Goal: Task Accomplishment & Management: Manage account settings

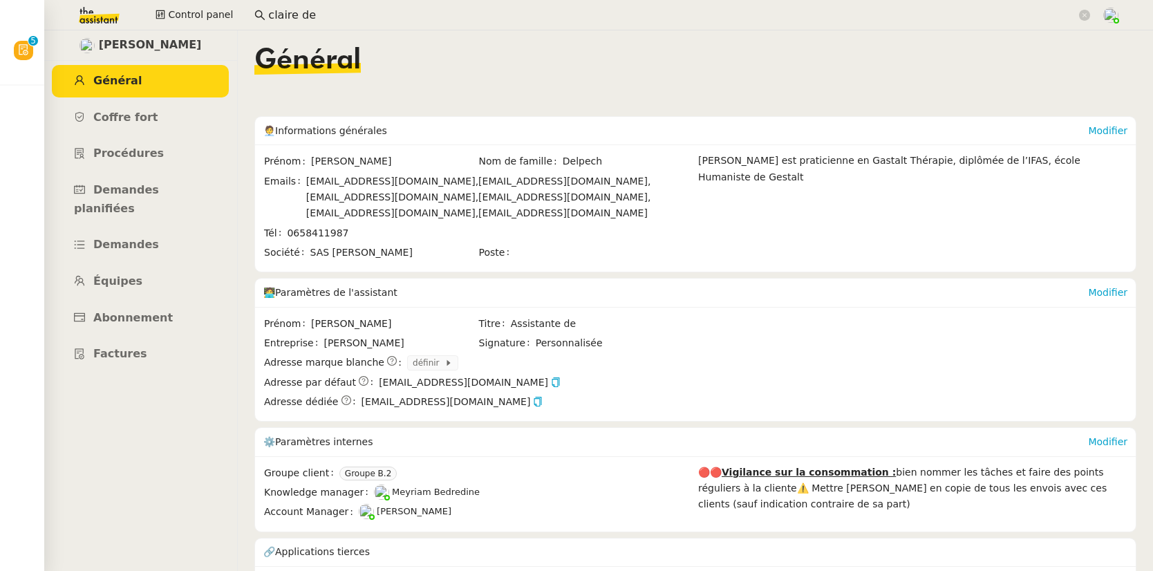
scroll to position [40, 0]
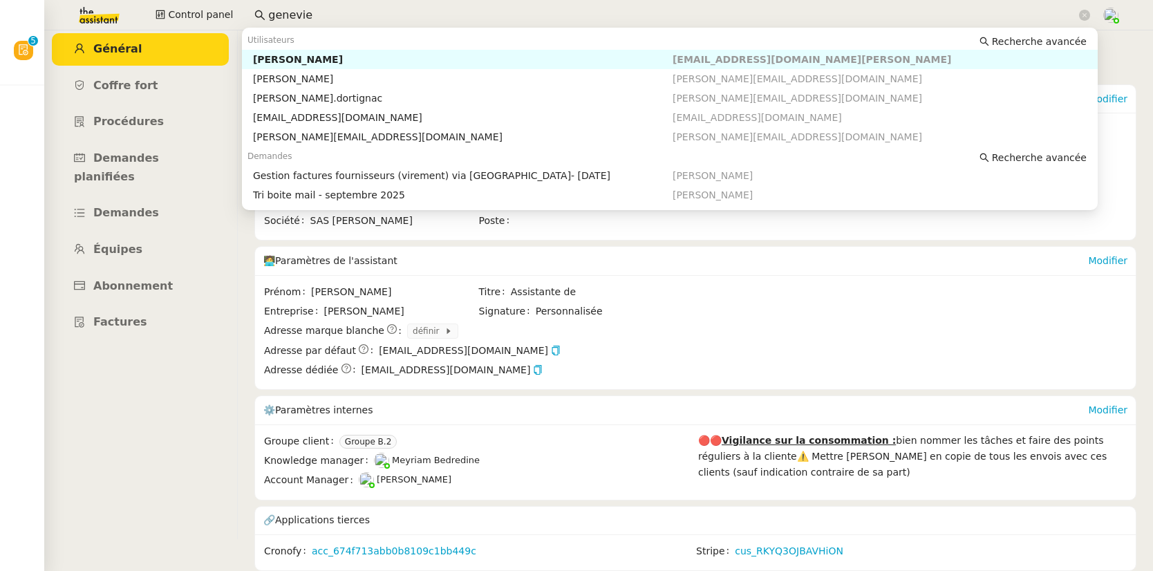
click at [337, 61] on div "[PERSON_NAME]" at bounding box center [463, 59] width 420 height 12
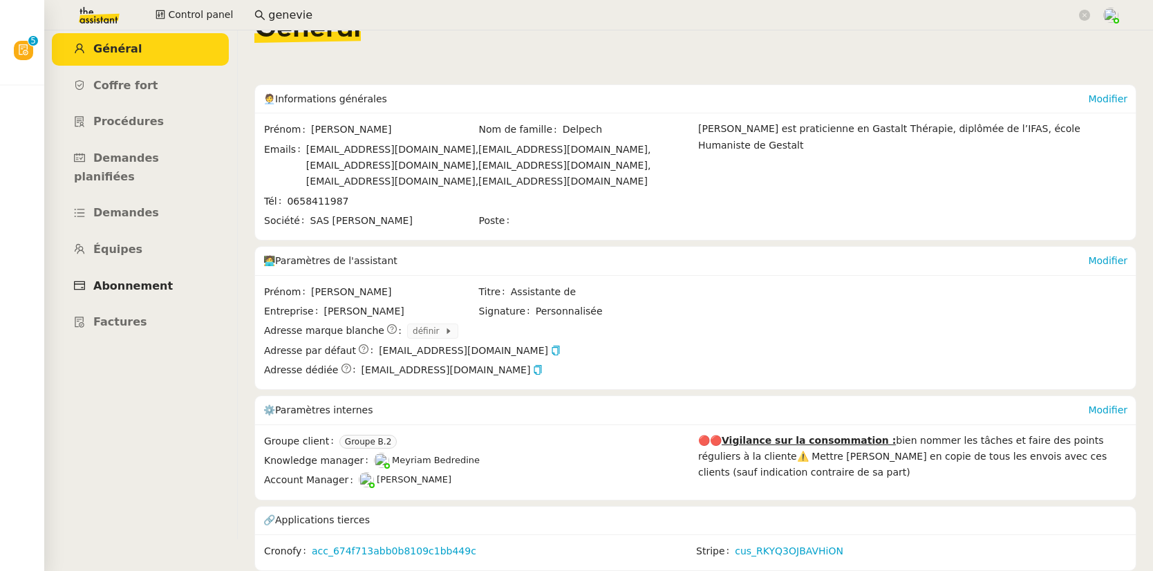
click at [140, 279] on span "Abonnement" at bounding box center [132, 285] width 79 height 13
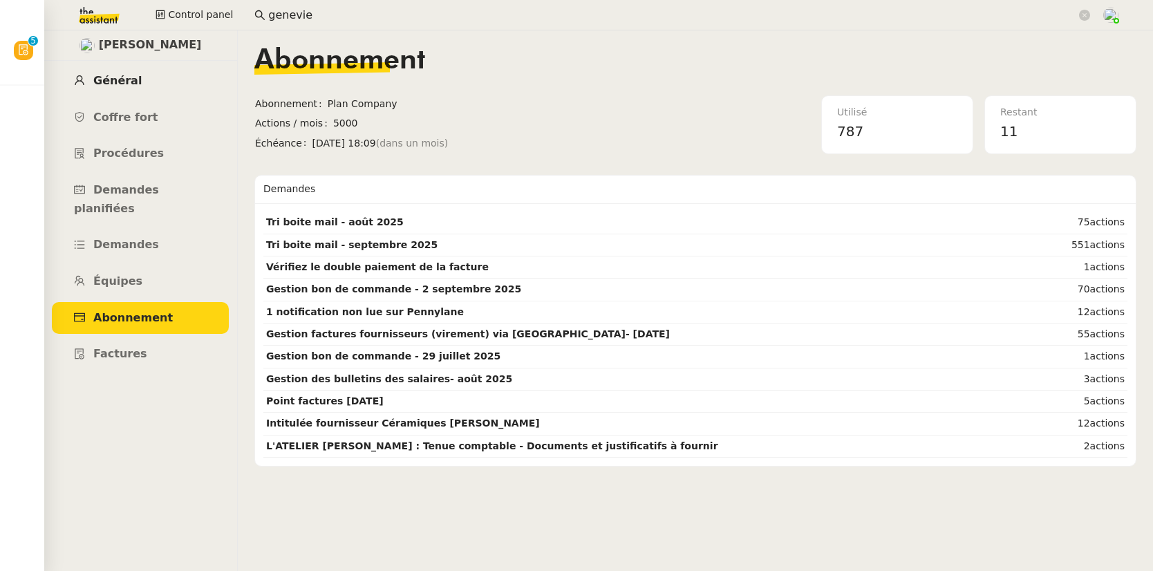
click at [124, 79] on span "Général" at bounding box center [117, 80] width 48 height 13
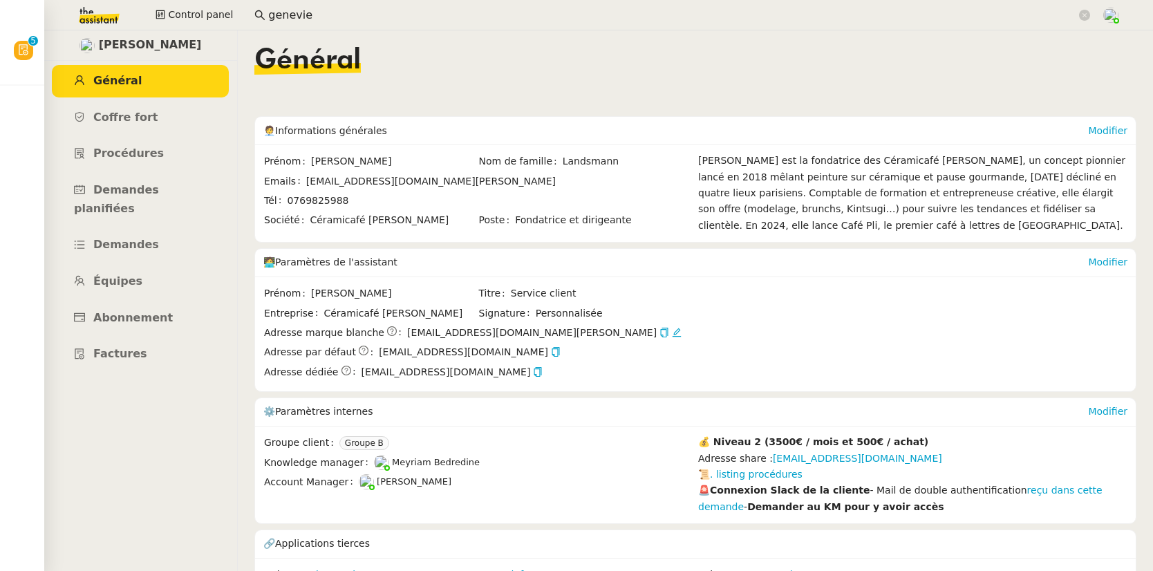
drag, startPoint x: 342, startPoint y: 24, endPoint x: 238, endPoint y: 19, distance: 103.8
click at [238, 19] on div "Control panel genevie" at bounding box center [577, 15] width 1084 height 30
click at [280, 10] on input "genevie" at bounding box center [672, 15] width 808 height 19
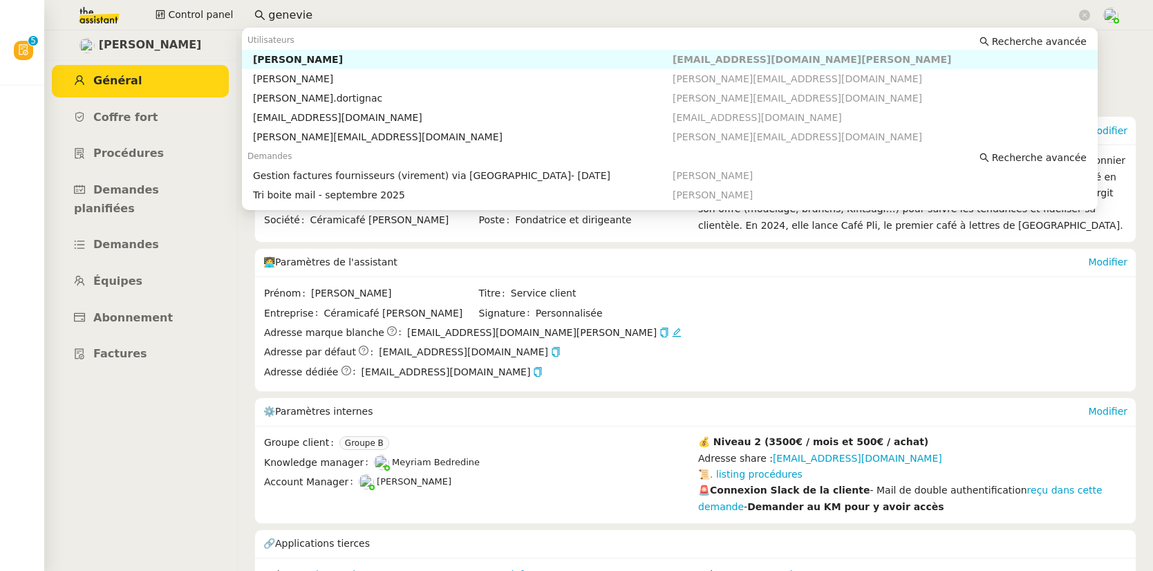
click at [280, 10] on input "genevie" at bounding box center [672, 15] width 808 height 19
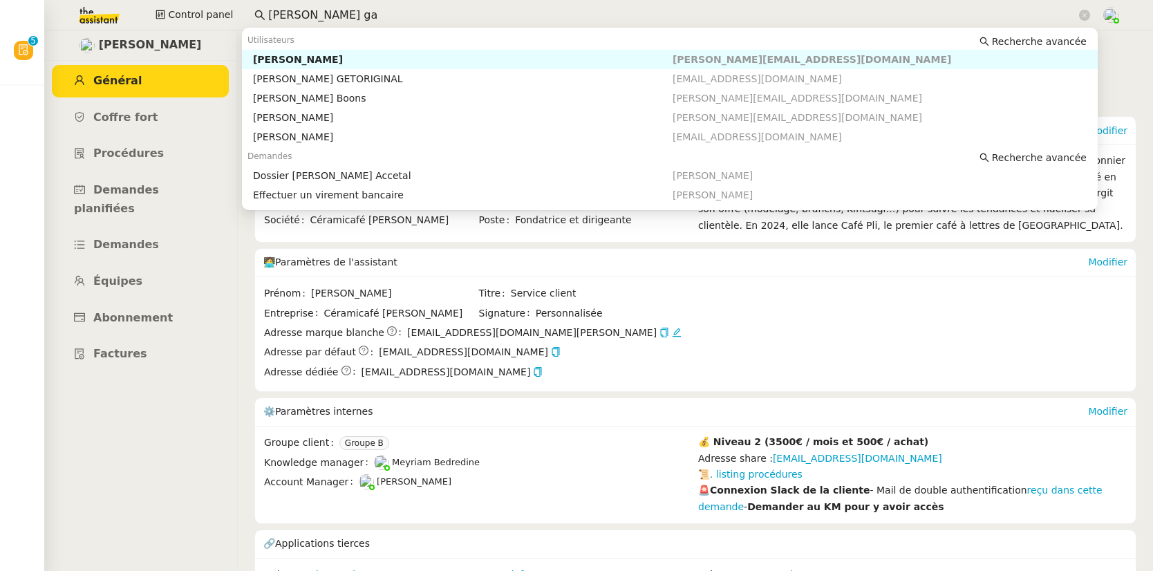
click at [312, 55] on div "[PERSON_NAME]" at bounding box center [463, 59] width 420 height 12
type input "[PERSON_NAME] ga"
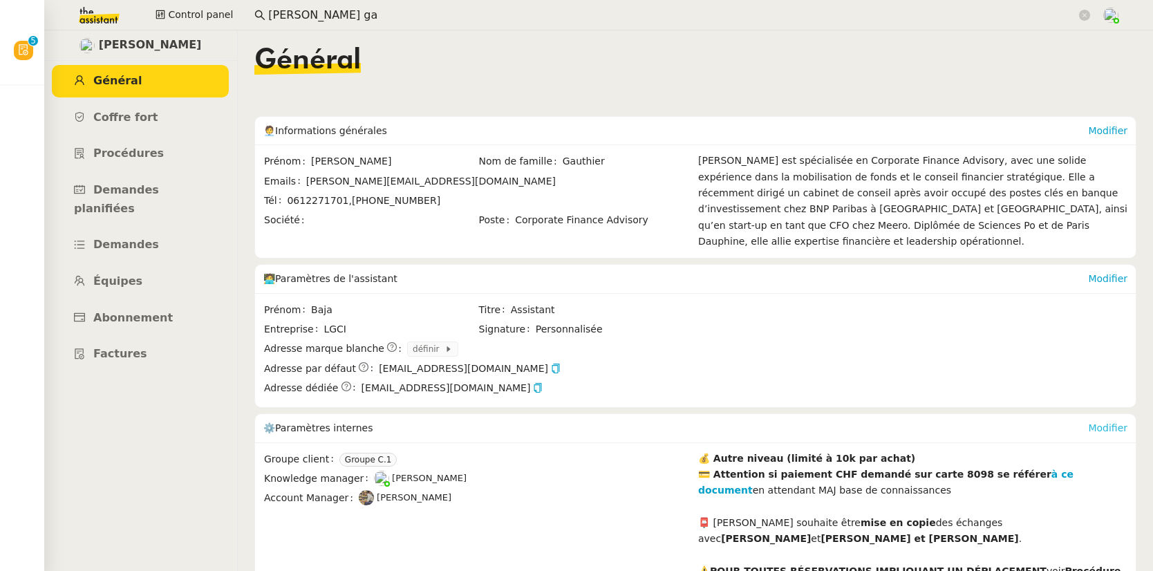
click at [1104, 422] on link "Modifier" at bounding box center [1107, 427] width 39 height 11
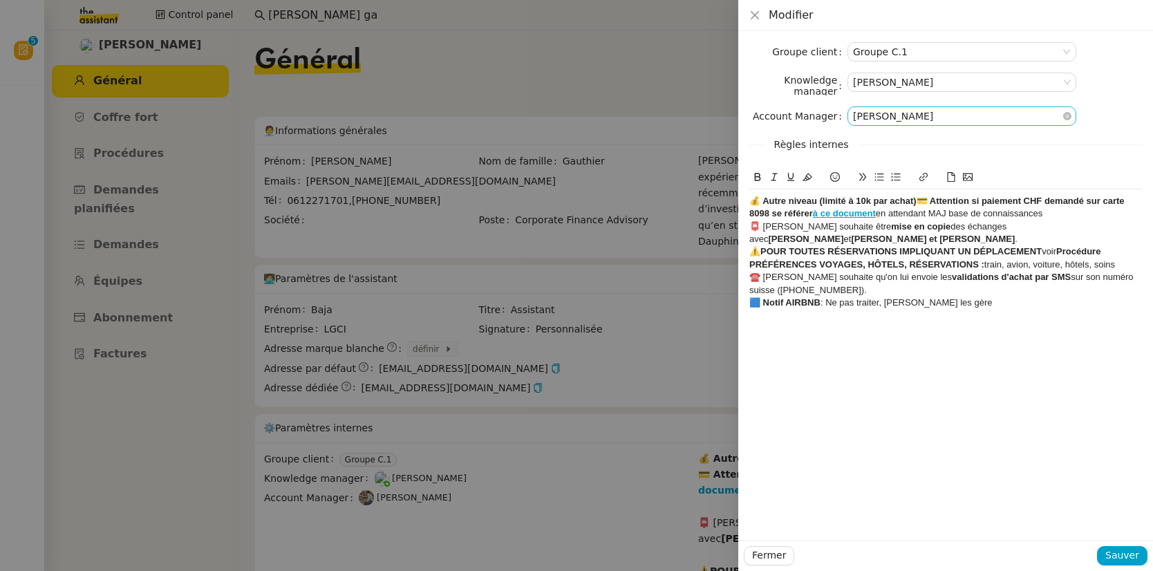
click at [941, 111] on nz-select-item "[PERSON_NAME]" at bounding box center [962, 116] width 218 height 18
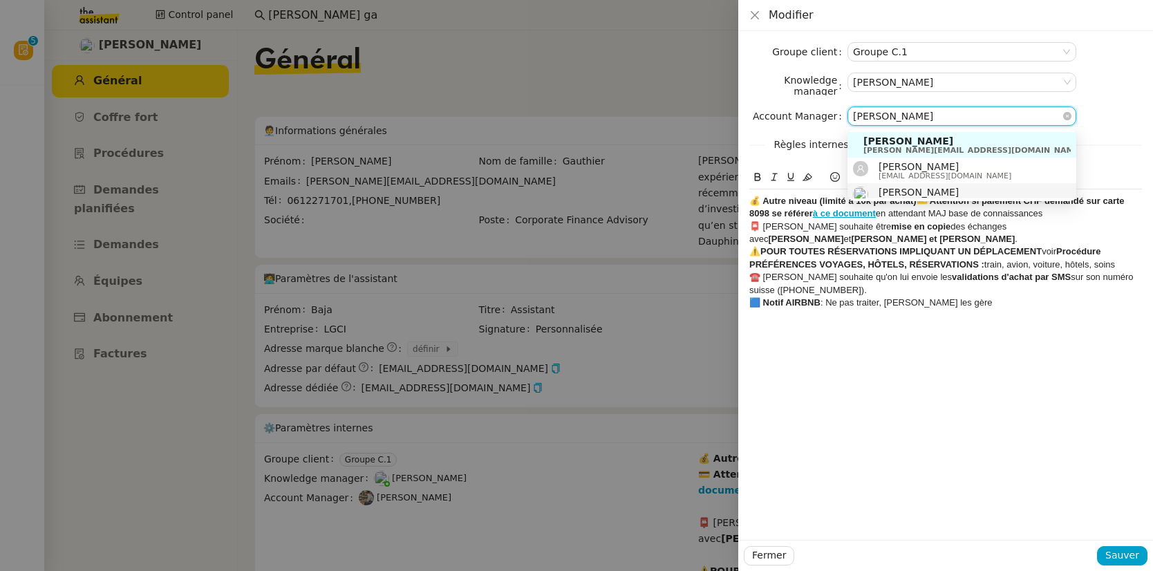
type input "[PERSON_NAME]"
click at [919, 191] on span "[PERSON_NAME]" at bounding box center [944, 192] width 133 height 11
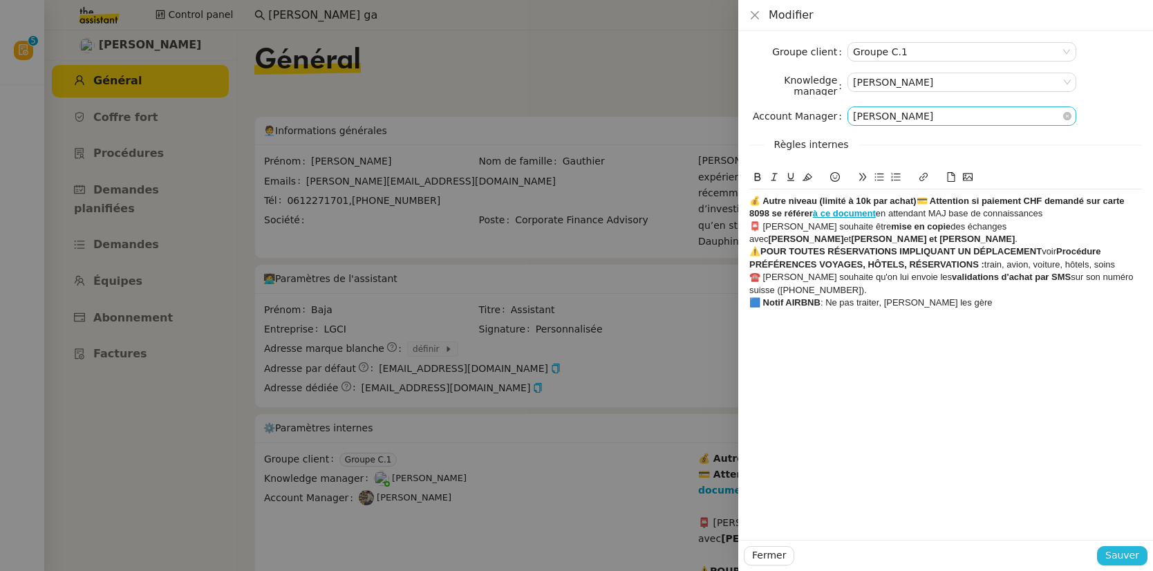
click at [1111, 552] on span "Sauver" at bounding box center [1122, 555] width 34 height 16
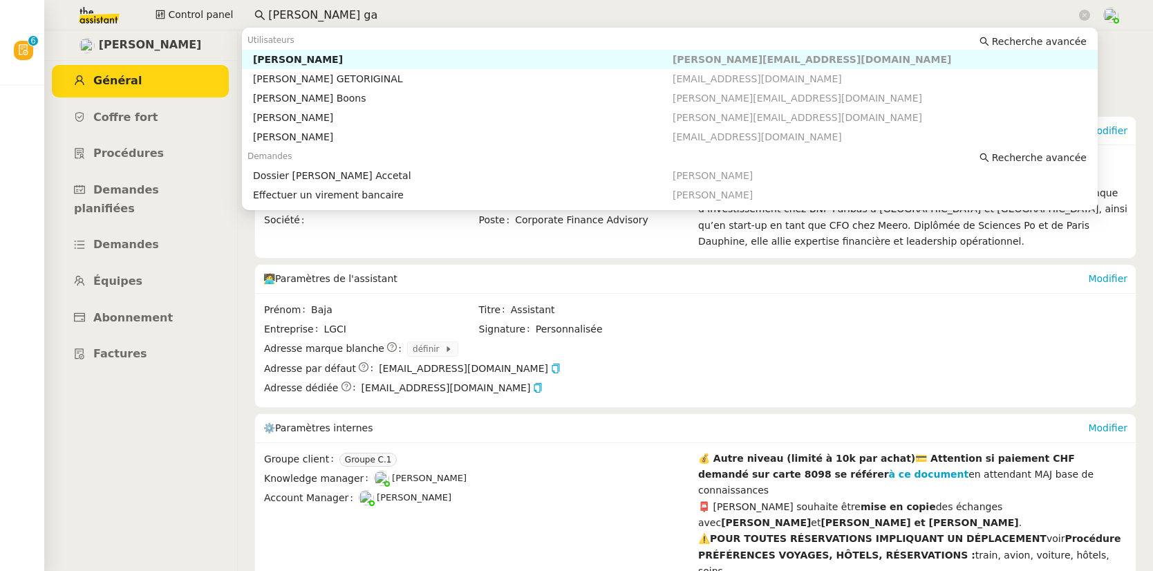
click at [239, 10] on div "Control panel [PERSON_NAME] ga" at bounding box center [577, 15] width 1084 height 30
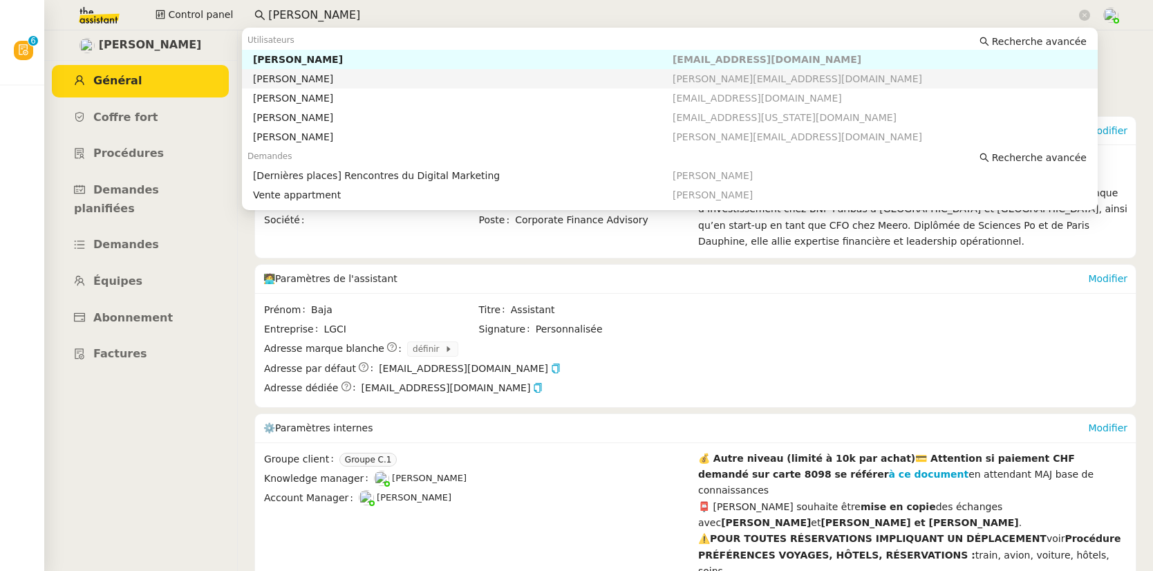
click at [301, 81] on div "[PERSON_NAME]" at bounding box center [463, 79] width 420 height 12
type input "[PERSON_NAME]"
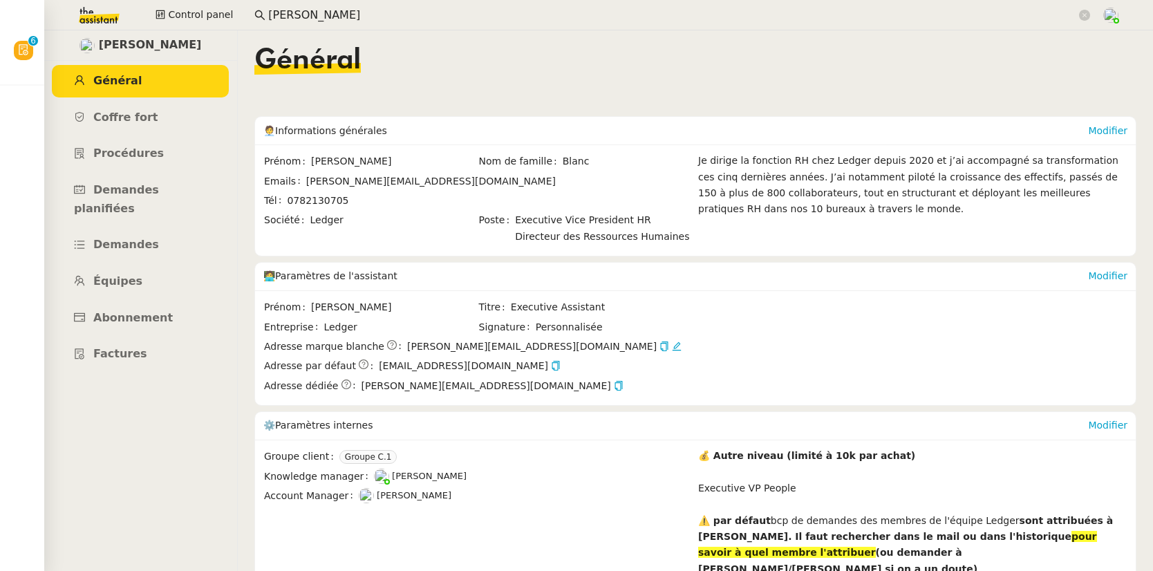
click at [408, 498] on span "[PERSON_NAME]" at bounding box center [414, 495] width 75 height 10
click at [1098, 420] on link "Modifier" at bounding box center [1107, 425] width 39 height 11
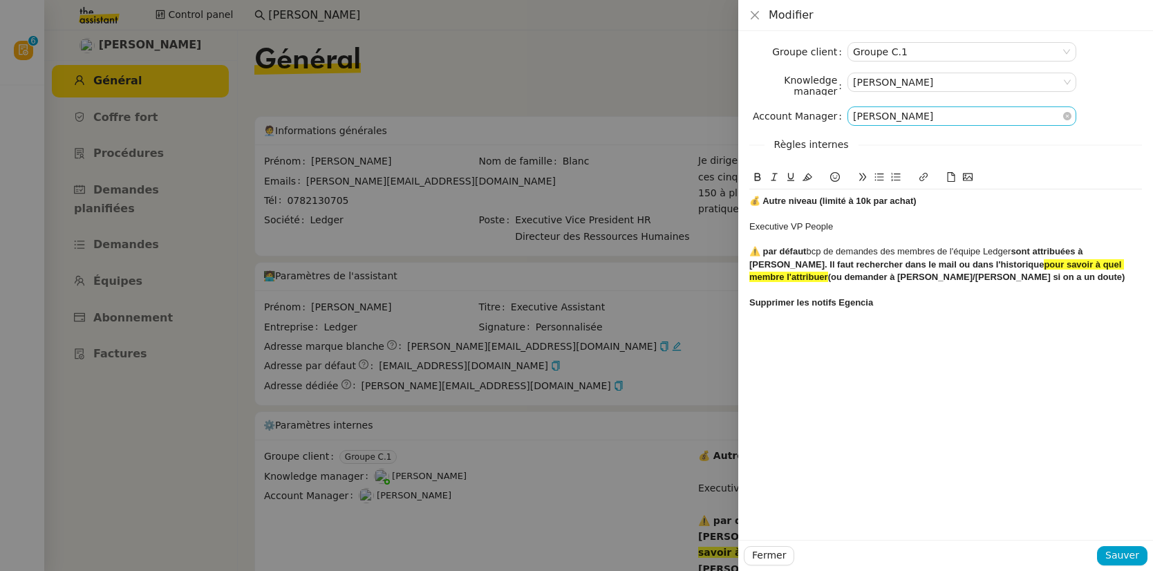
click at [867, 118] on nz-select-item "[PERSON_NAME]" at bounding box center [962, 116] width 218 height 18
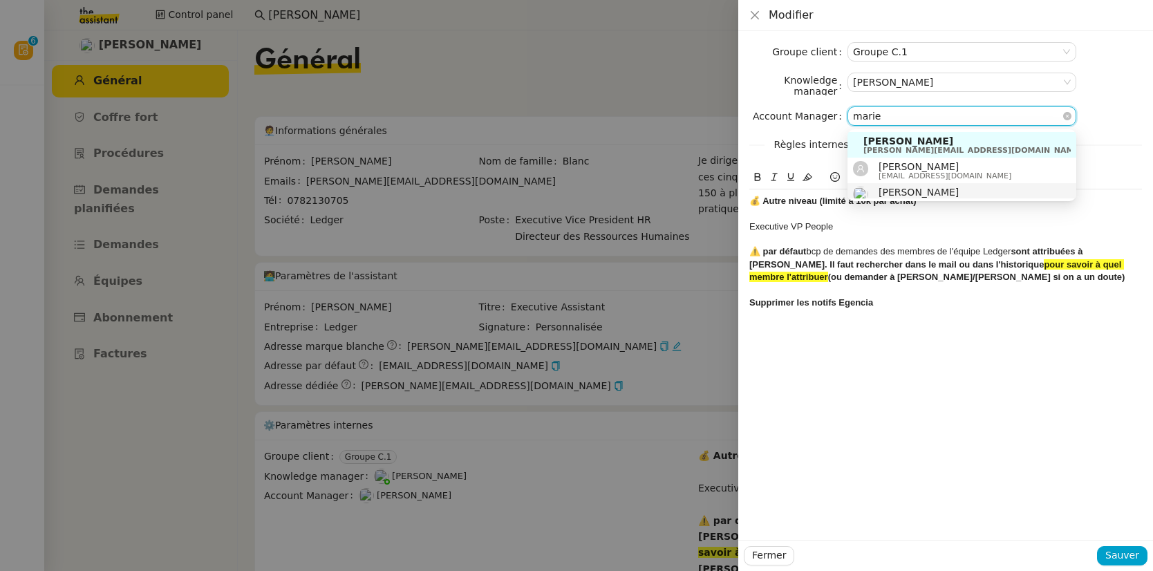
type input "marie"
click at [902, 189] on span "[PERSON_NAME]" at bounding box center [944, 192] width 133 height 11
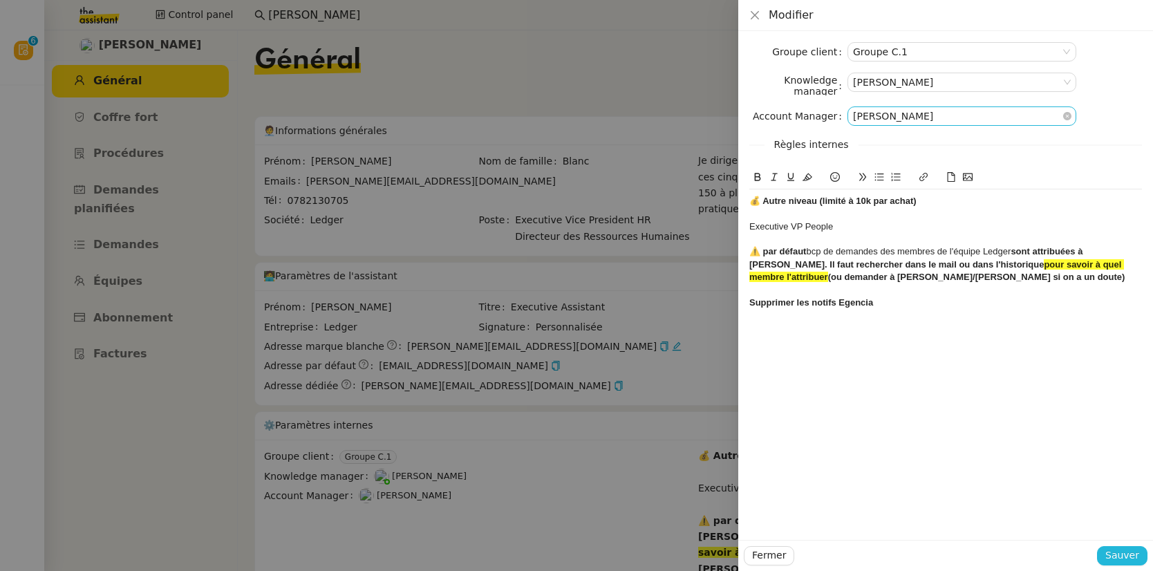
click at [1125, 553] on span "Sauver" at bounding box center [1122, 555] width 34 height 16
